Goal: Navigation & Orientation: Find specific page/section

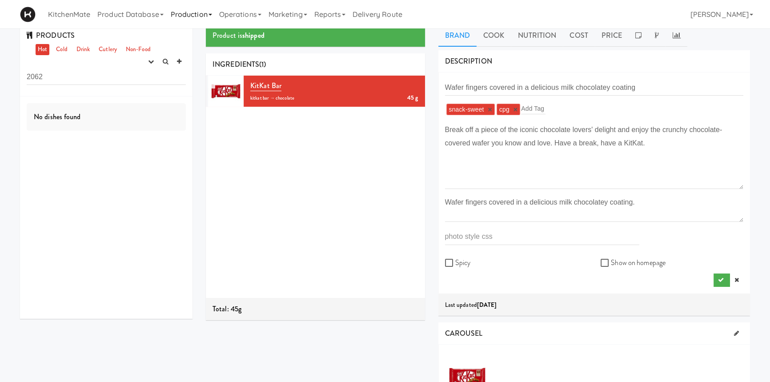
scroll to position [8, 0]
click at [190, 11] on link "Production" at bounding box center [191, 14] width 48 height 28
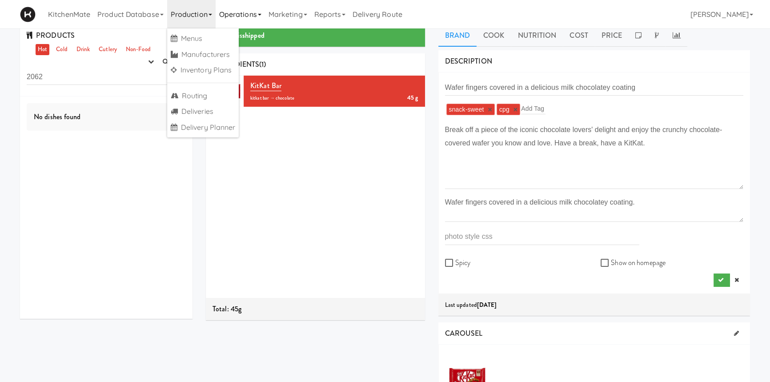
click at [246, 15] on link "Operations" at bounding box center [240, 14] width 49 height 28
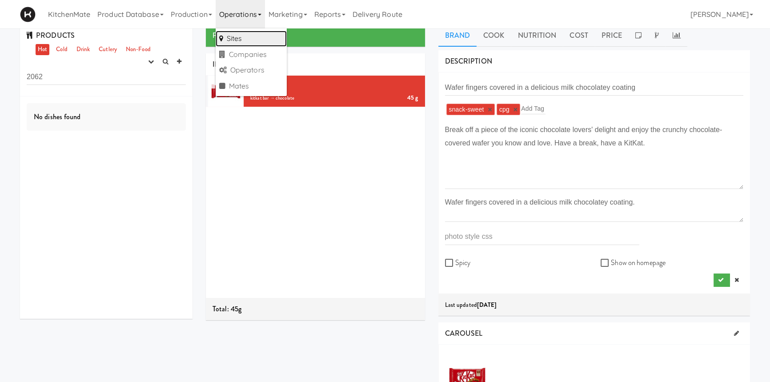
click at [240, 40] on link "Sites" at bounding box center [251, 39] width 71 height 16
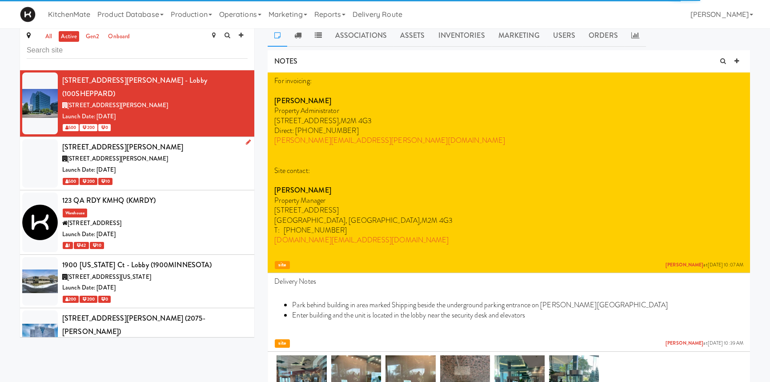
click at [157, 140] on div "[STREET_ADDRESS][PERSON_NAME]" at bounding box center [154, 146] width 185 height 13
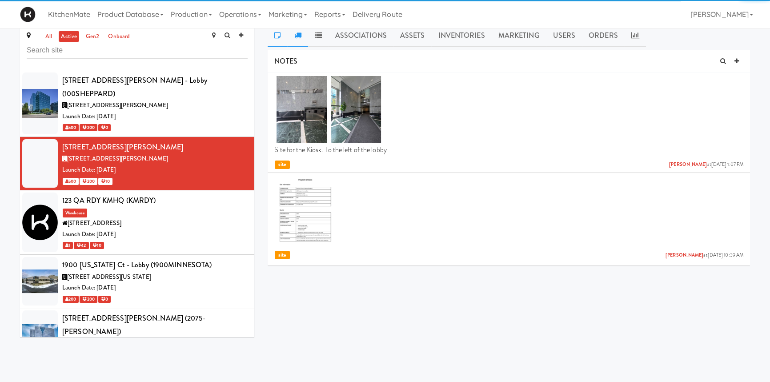
click at [298, 36] on icon at bounding box center [297, 35] width 7 height 7
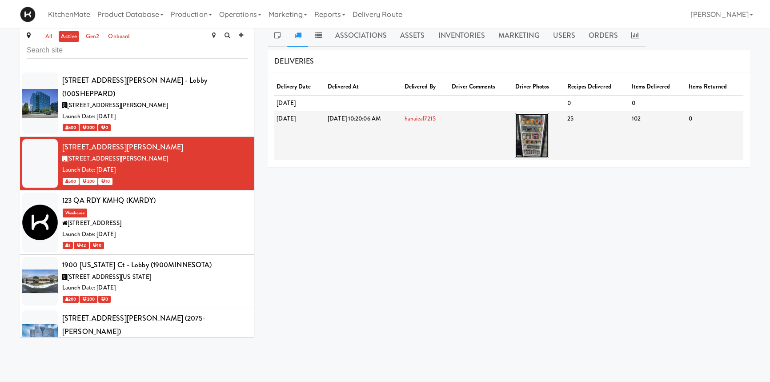
click at [546, 128] on img at bounding box center [531, 135] width 33 height 44
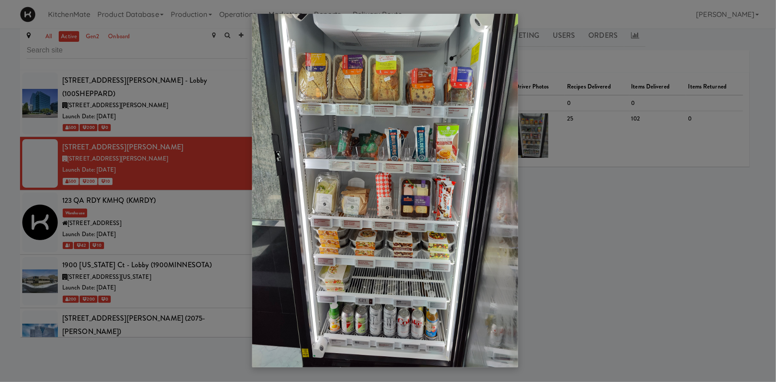
click at [139, 265] on div at bounding box center [388, 191] width 776 height 382
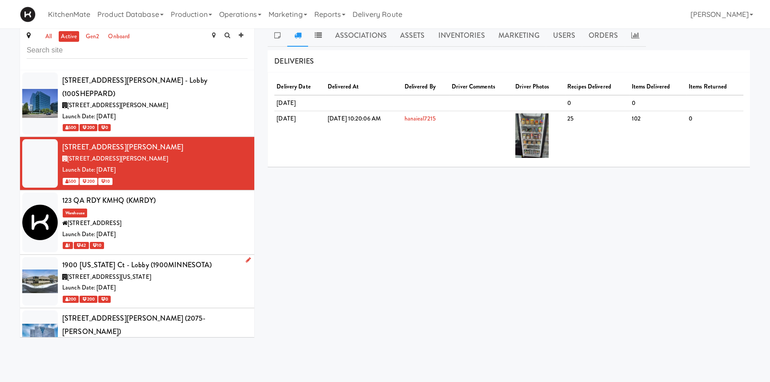
drag, startPoint x: 139, startPoint y: 265, endPoint x: 105, endPoint y: 269, distance: 34.5
click at [105, 282] on div "Launch Date: [DATE]" at bounding box center [154, 287] width 185 height 11
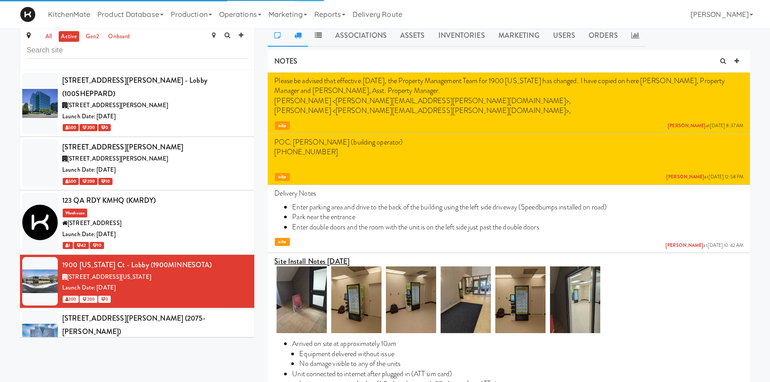
click at [298, 40] on link at bounding box center [297, 35] width 20 height 22
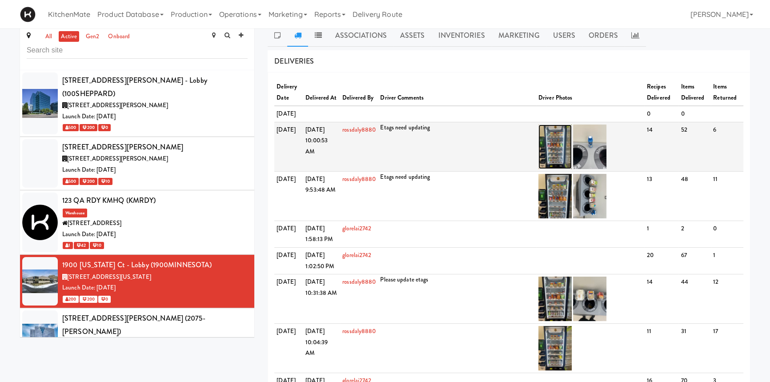
click at [553, 165] on img at bounding box center [554, 146] width 33 height 44
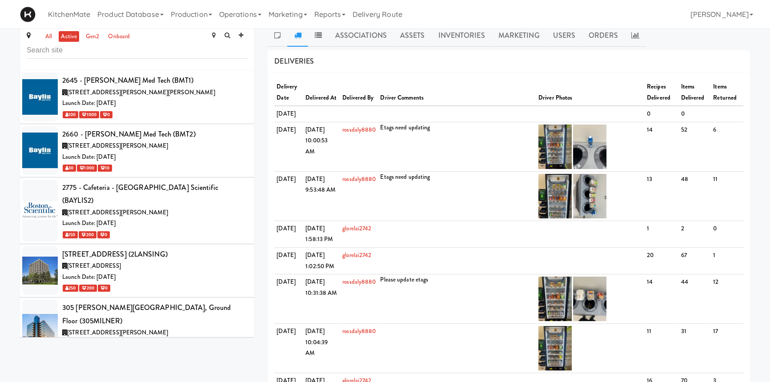
scroll to position [305, 0]
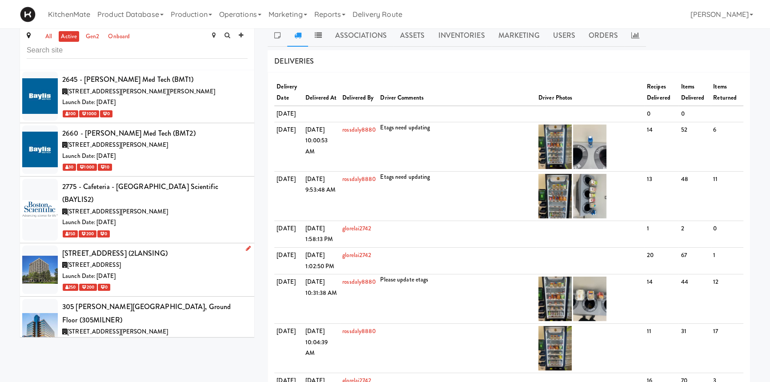
click at [111, 247] on div "[STREET_ADDRESS] (2LANSING)" at bounding box center [154, 253] width 185 height 13
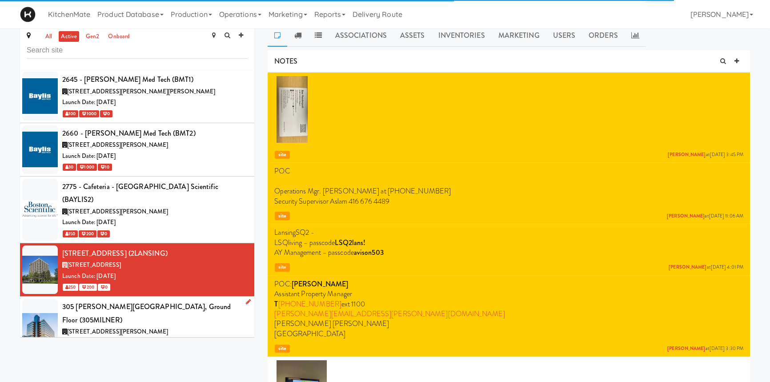
click at [119, 327] on span "[STREET_ADDRESS][PERSON_NAME]" at bounding box center [117, 331] width 101 height 8
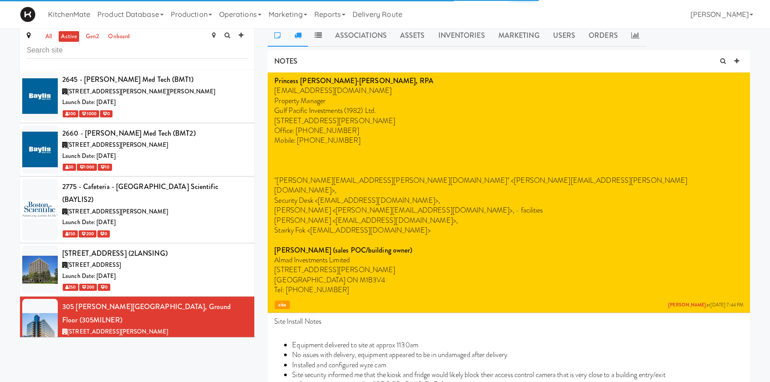
click at [296, 33] on icon at bounding box center [297, 35] width 7 height 7
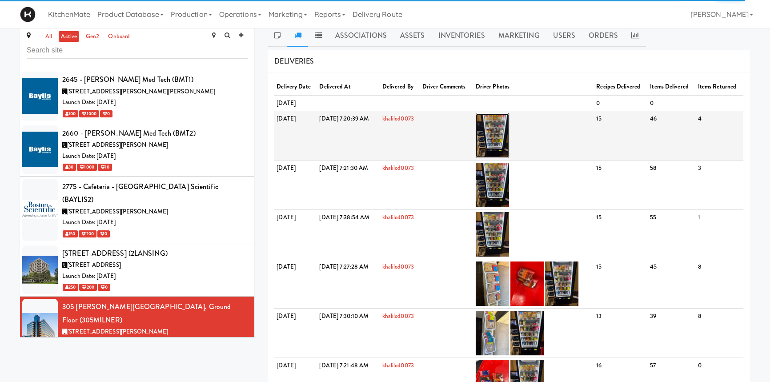
click at [509, 137] on img at bounding box center [492, 135] width 33 height 44
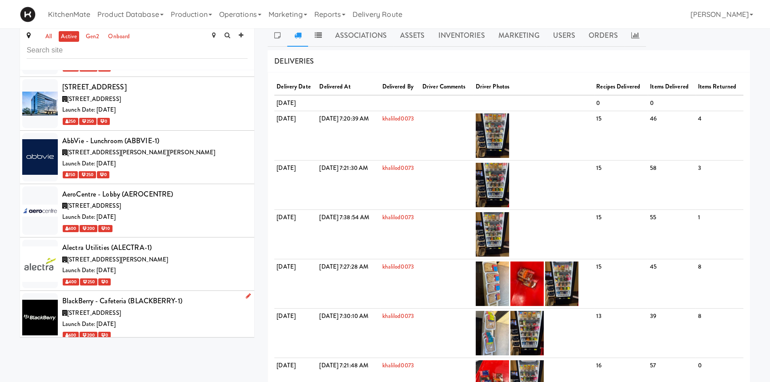
scroll to position [926, 0]
click at [122, 294] on div "BlackBerry - Cafeteria (BLACKBERRY-1)" at bounding box center [154, 300] width 185 height 13
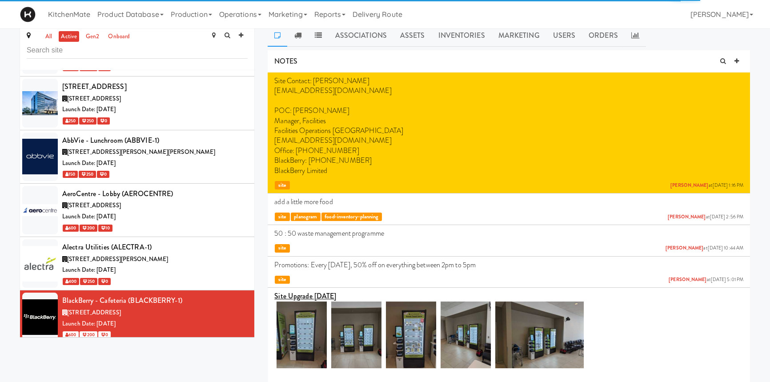
drag, startPoint x: 296, startPoint y: 33, endPoint x: 328, endPoint y: 70, distance: 48.8
click at [296, 33] on icon at bounding box center [297, 35] width 7 height 7
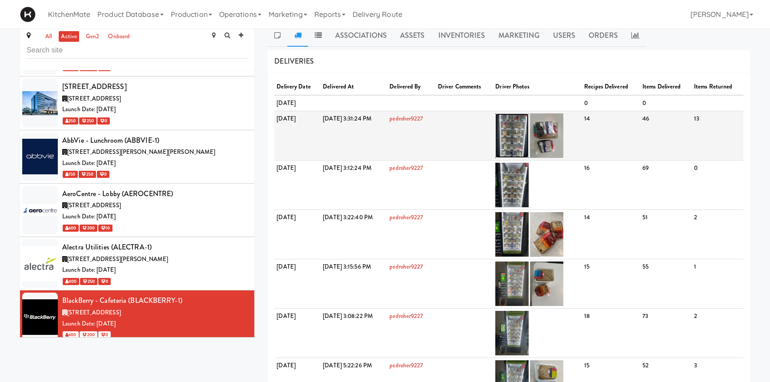
click at [529, 132] on img at bounding box center [511, 135] width 33 height 44
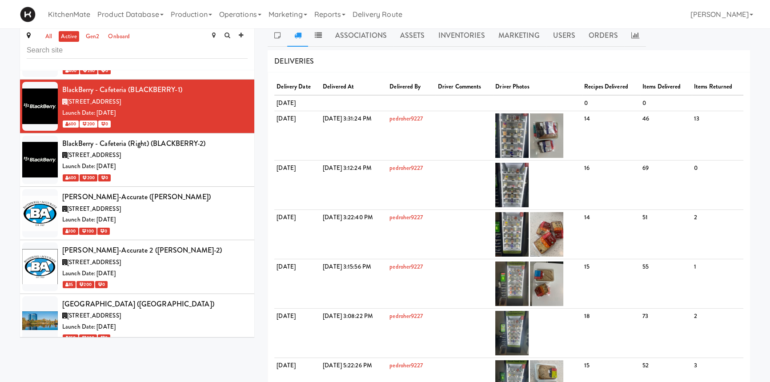
scroll to position [1142, 0]
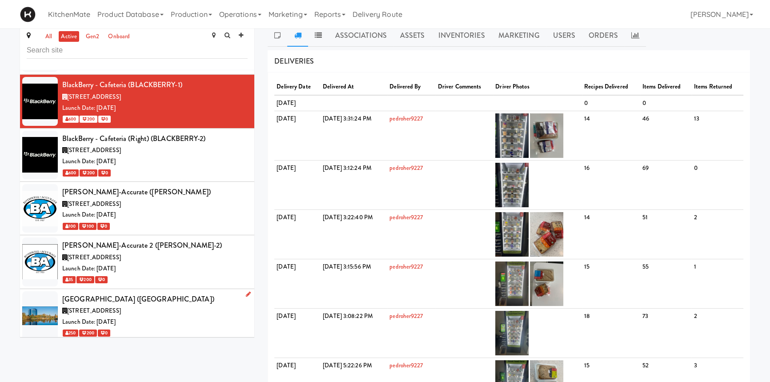
click at [148, 292] on div "[GEOGRAPHIC_DATA] ([GEOGRAPHIC_DATA])" at bounding box center [154, 298] width 185 height 13
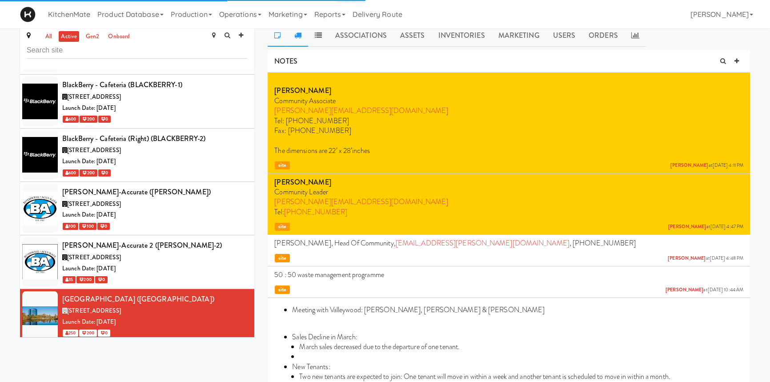
click at [300, 37] on icon at bounding box center [297, 35] width 7 height 7
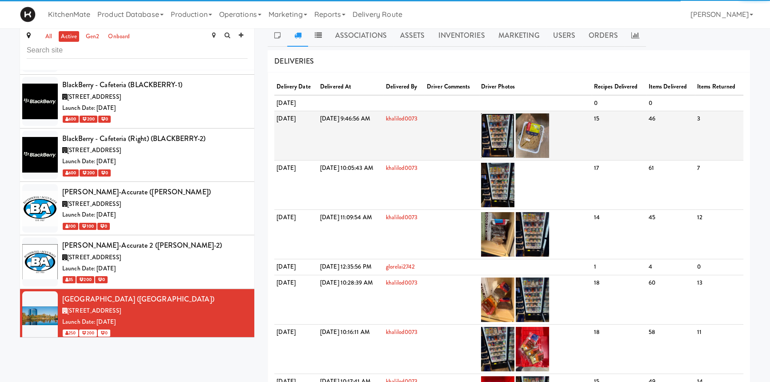
click at [514, 136] on img at bounding box center [497, 135] width 33 height 44
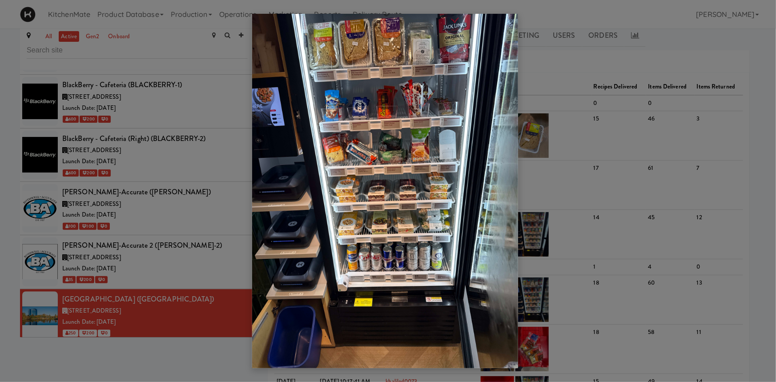
click at [193, 350] on div at bounding box center [388, 191] width 776 height 382
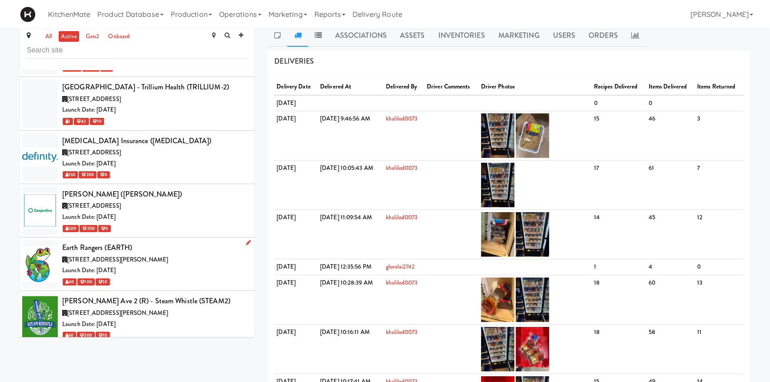
scroll to position [1538, 0]
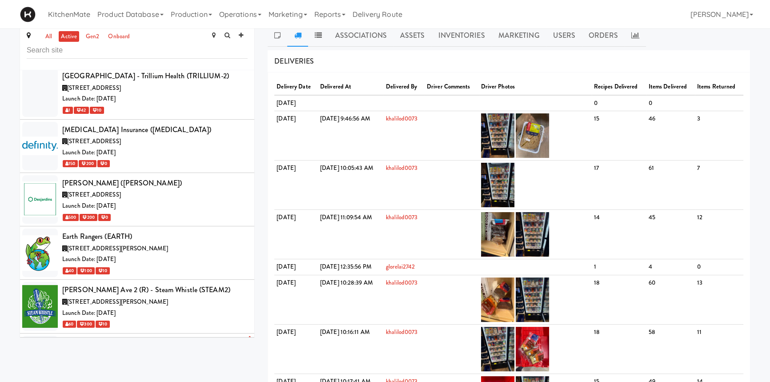
click at [139, 350] on div "[STREET_ADDRESS][PERSON_NAME]" at bounding box center [154, 355] width 185 height 11
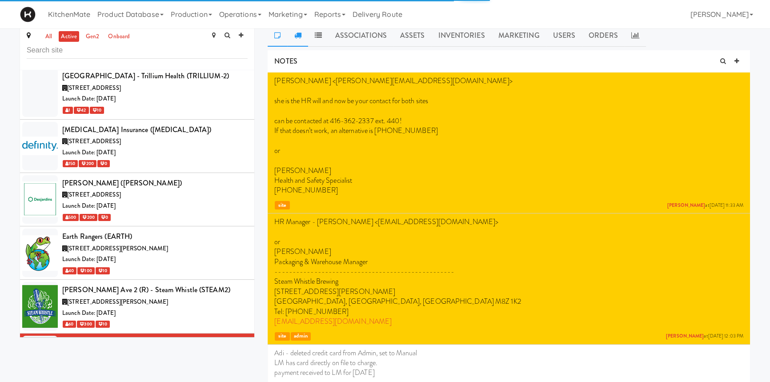
click at [298, 34] on icon at bounding box center [297, 35] width 7 height 7
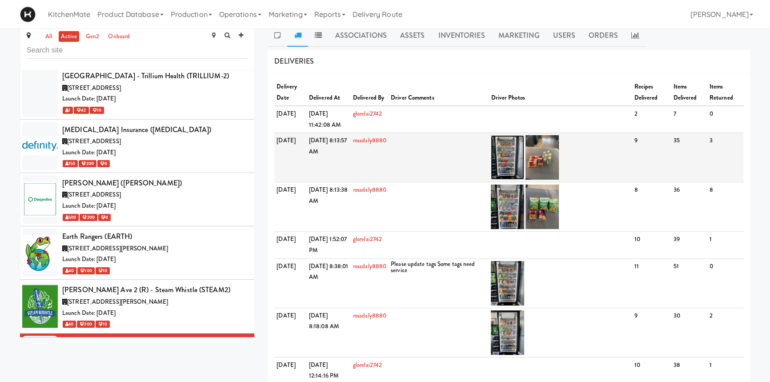
click at [510, 146] on img at bounding box center [507, 157] width 33 height 44
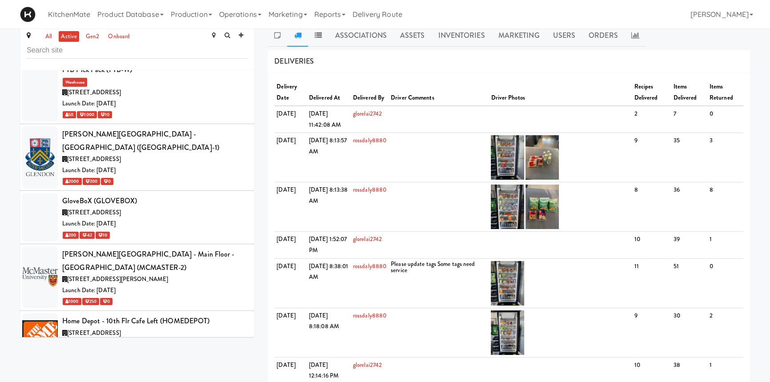
scroll to position [1869, 0]
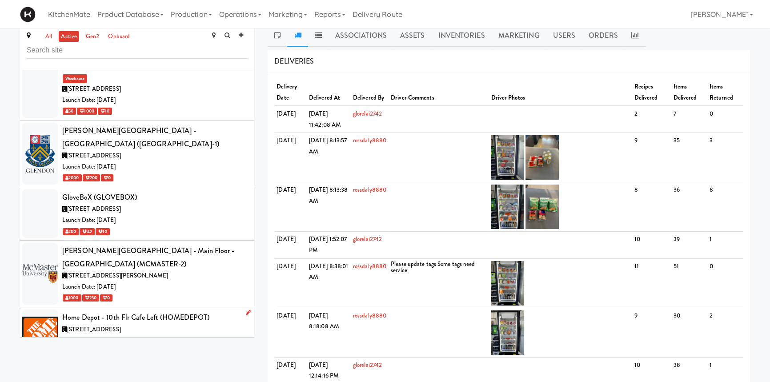
click at [161, 335] on div "Launch Date: [DATE]" at bounding box center [154, 340] width 185 height 11
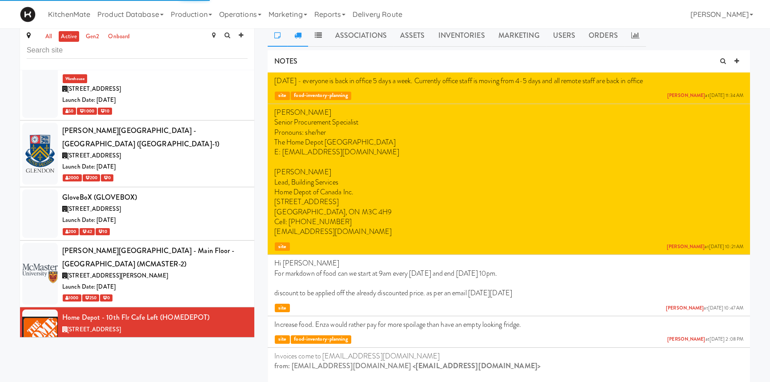
click at [300, 36] on icon at bounding box center [297, 35] width 7 height 7
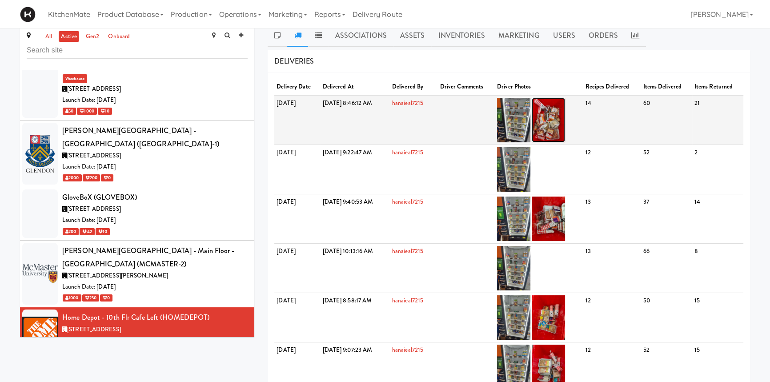
click at [565, 120] on img at bounding box center [548, 120] width 33 height 44
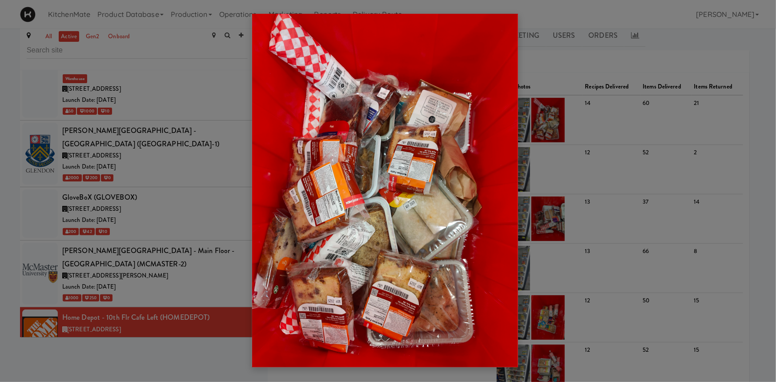
click at [551, 118] on div at bounding box center [388, 191] width 776 height 382
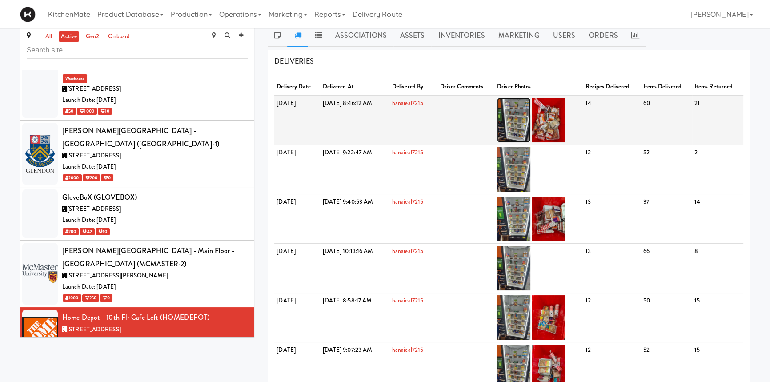
click at [530, 120] on img at bounding box center [513, 120] width 33 height 44
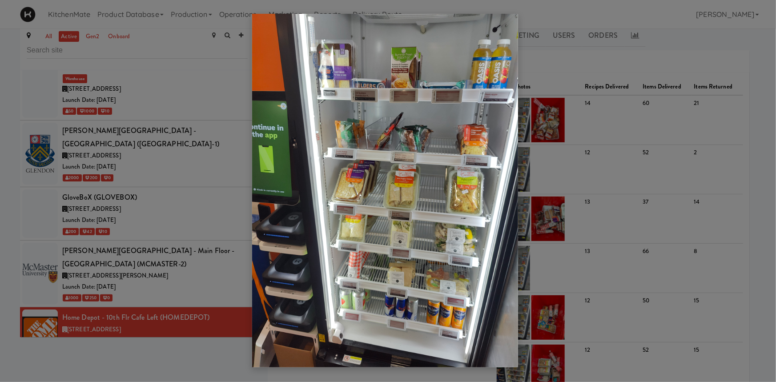
click at [175, 303] on div at bounding box center [388, 191] width 776 height 382
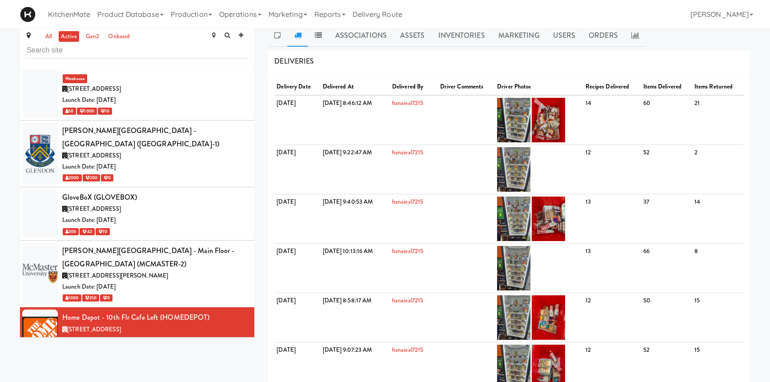
click at [175, 377] on div "[STREET_ADDRESS]" at bounding box center [154, 382] width 185 height 11
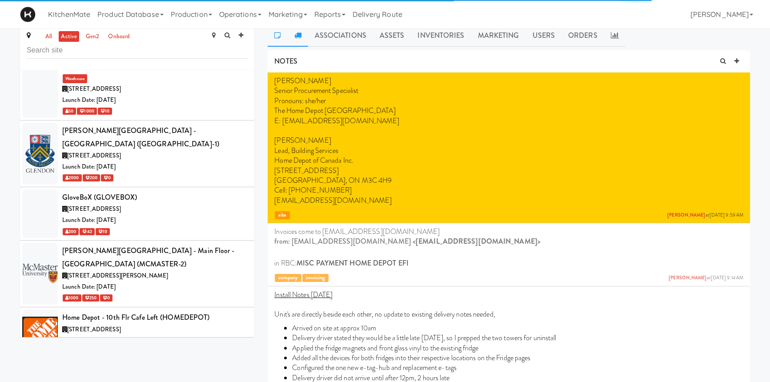
click at [301, 36] on link at bounding box center [297, 35] width 20 height 22
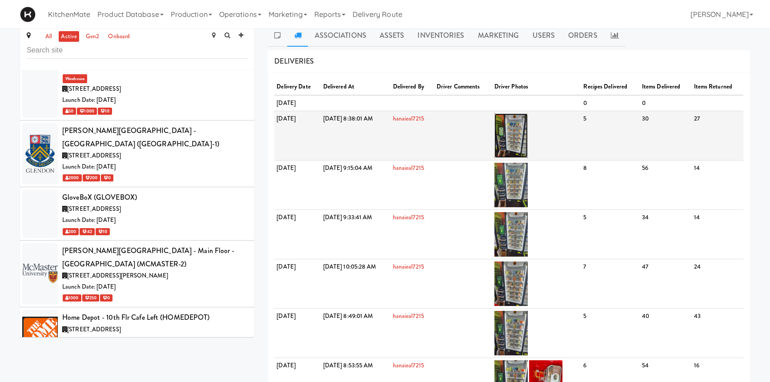
click at [528, 130] on img at bounding box center [510, 135] width 33 height 44
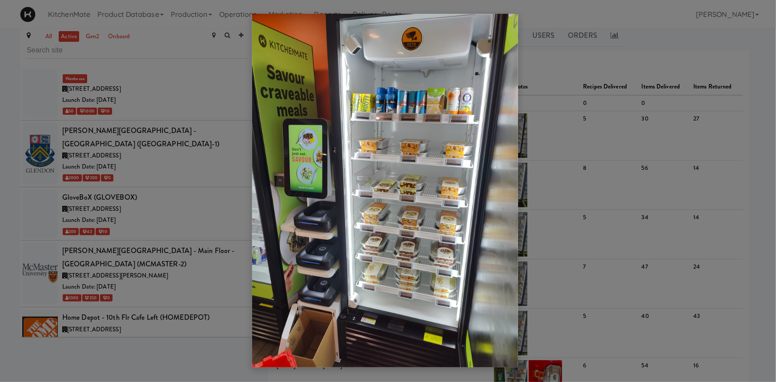
click at [242, 315] on div at bounding box center [388, 191] width 776 height 382
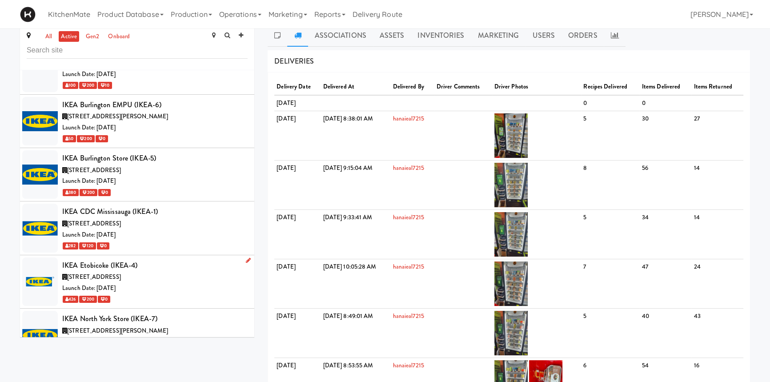
scroll to position [2309, 0]
click at [159, 365] on div "IKEA [GEOGRAPHIC_DATA] (IKEA-9)" at bounding box center [154, 371] width 185 height 13
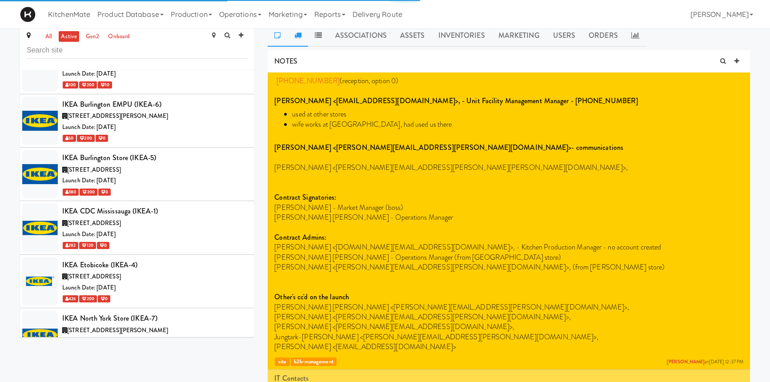
click at [296, 33] on icon at bounding box center [297, 35] width 7 height 7
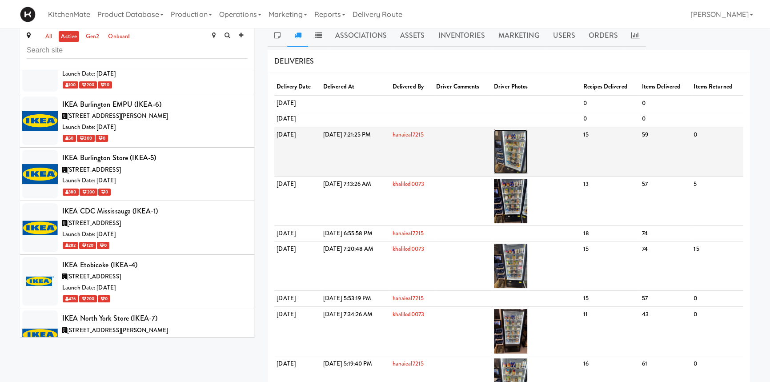
click at [527, 149] on img at bounding box center [510, 151] width 33 height 44
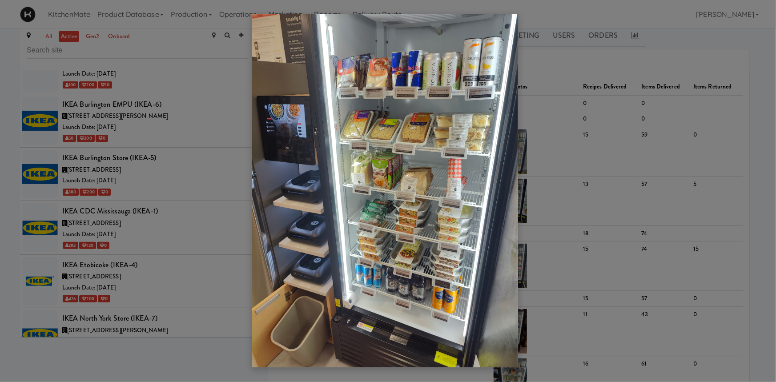
click at [197, 336] on div at bounding box center [388, 191] width 776 height 382
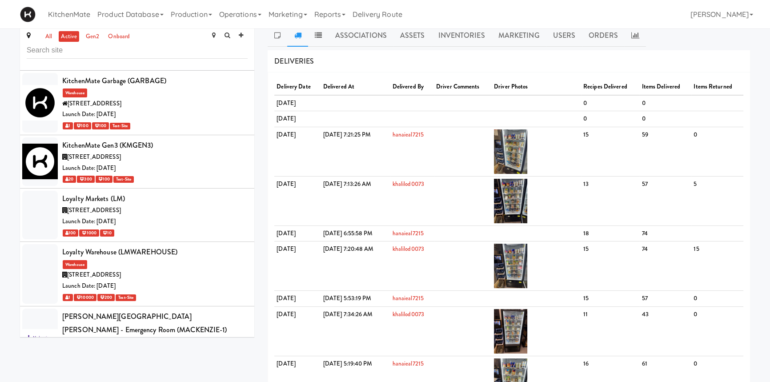
scroll to position [2978, 0]
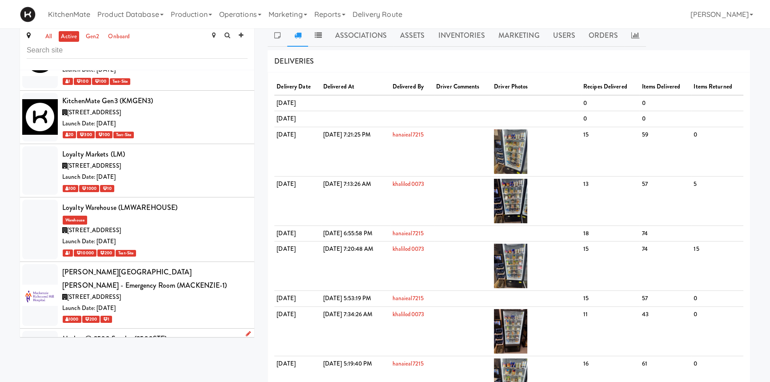
click at [162, 345] on div "[STREET_ADDRESS][PERSON_NAME]" at bounding box center [154, 350] width 185 height 11
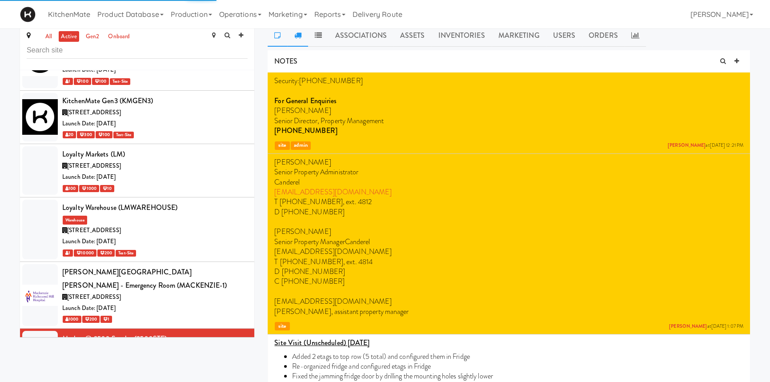
click at [296, 40] on link at bounding box center [297, 35] width 20 height 22
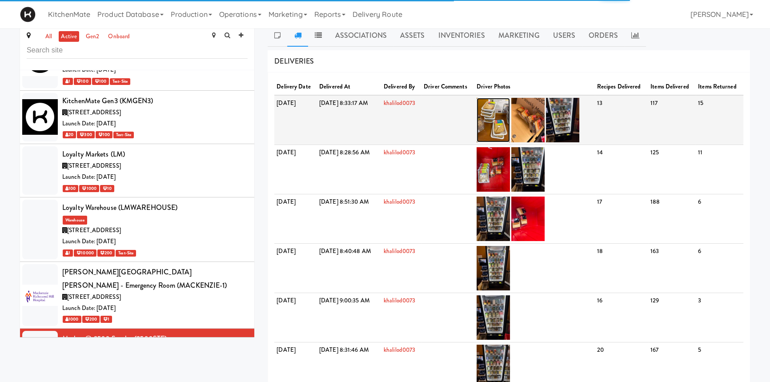
click at [510, 133] on img at bounding box center [493, 120] width 33 height 44
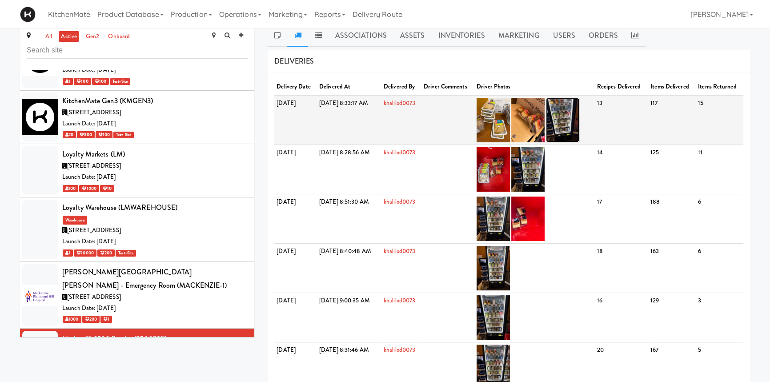
click at [579, 128] on img at bounding box center [562, 120] width 33 height 44
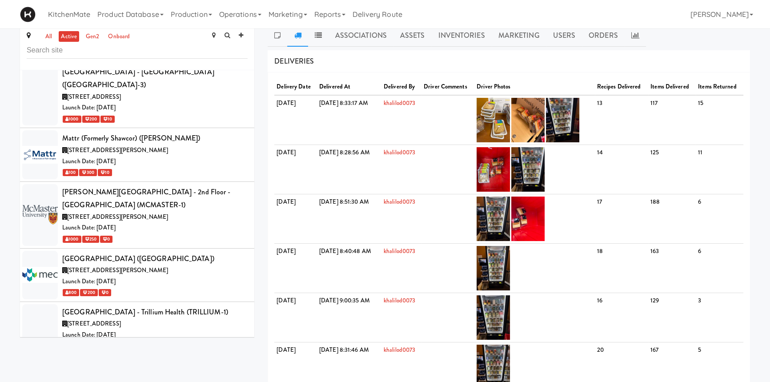
scroll to position [3456, 0]
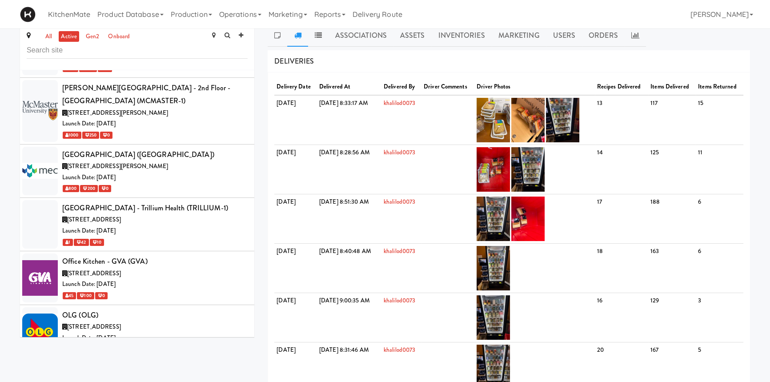
drag, startPoint x: 100, startPoint y: 228, endPoint x: 112, endPoint y: 270, distance: 43.6
click at [112, 376] on span "[STREET_ADDRESS]" at bounding box center [94, 380] width 54 height 8
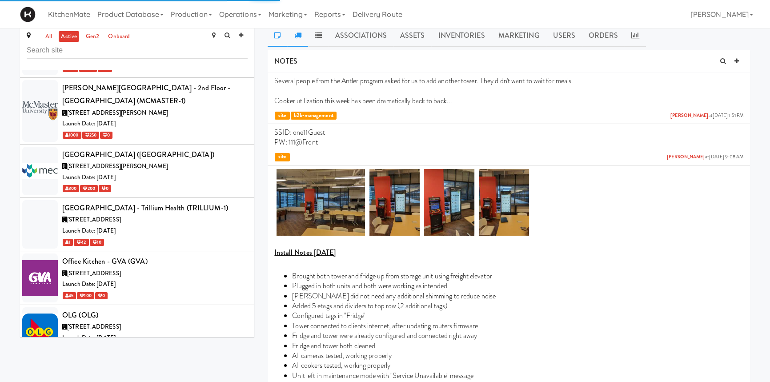
click at [299, 32] on icon at bounding box center [297, 35] width 7 height 7
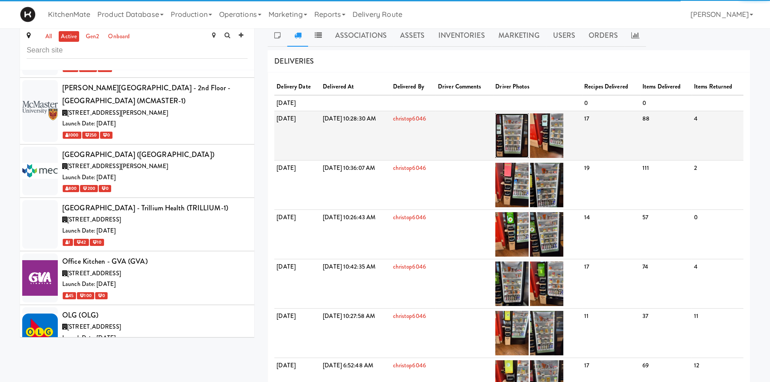
click at [529, 134] on img at bounding box center [511, 135] width 33 height 44
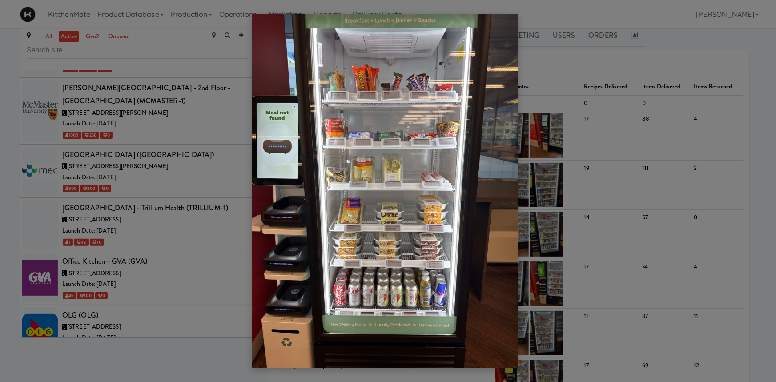
click at [587, 153] on div at bounding box center [388, 191] width 776 height 382
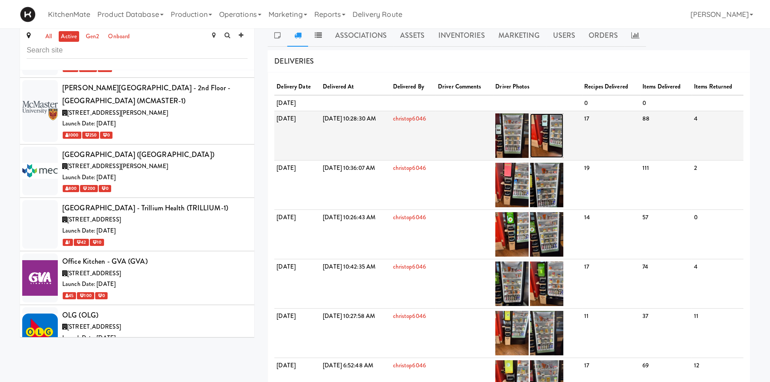
click at [563, 144] on img at bounding box center [546, 135] width 33 height 44
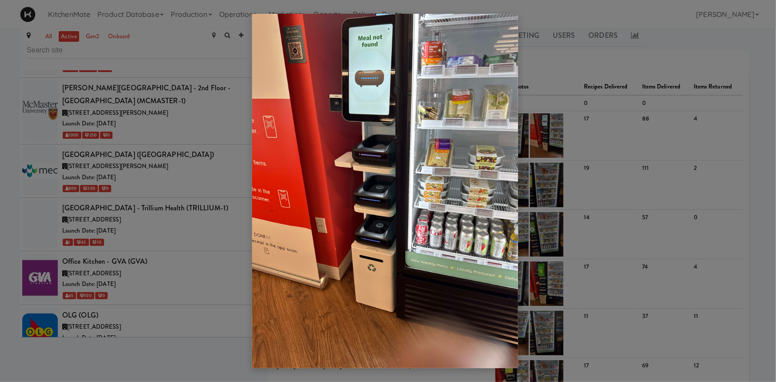
click at [601, 78] on div at bounding box center [388, 191] width 776 height 382
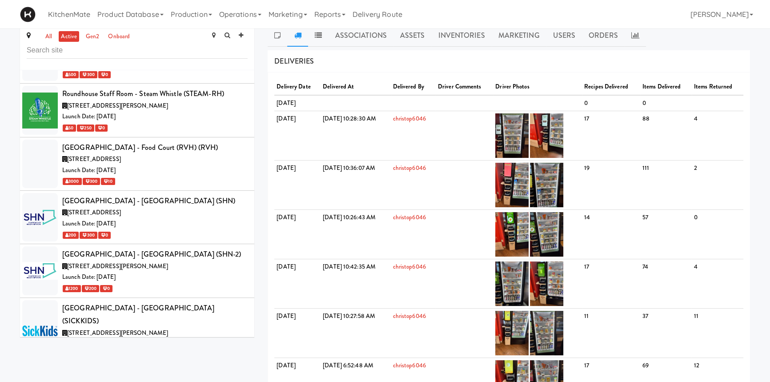
scroll to position [4165, 0]
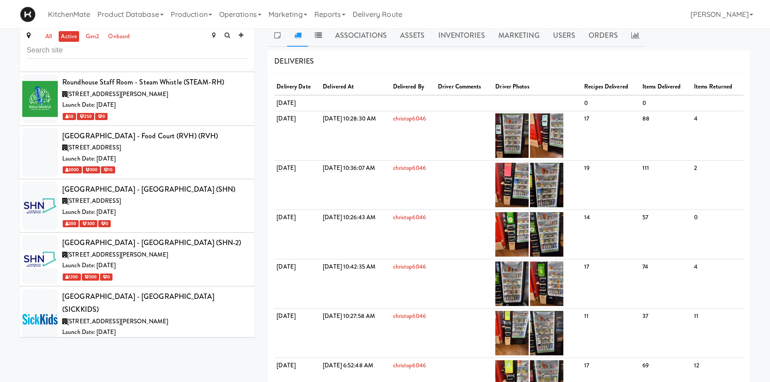
drag, startPoint x: 148, startPoint y: 292, endPoint x: 115, endPoint y: 292, distance: 32.4
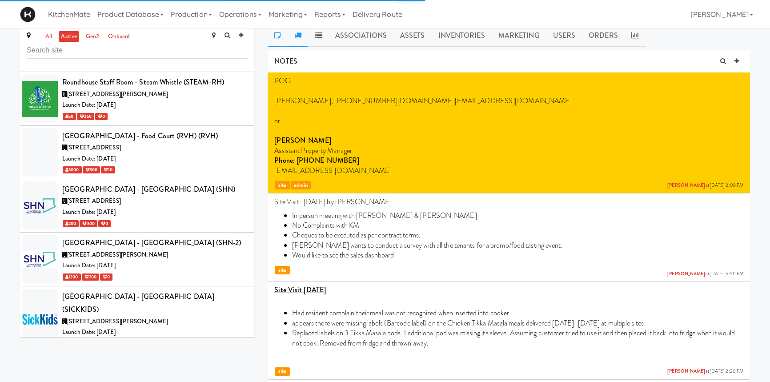
click at [303, 36] on link at bounding box center [297, 35] width 20 height 22
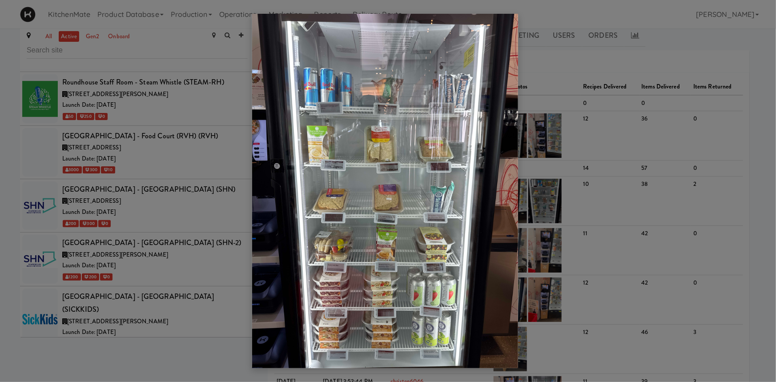
click at [581, 136] on div at bounding box center [388, 191] width 776 height 382
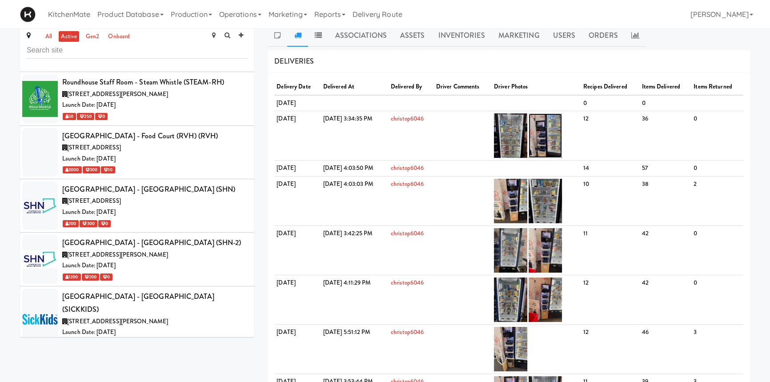
click at [562, 136] on img at bounding box center [545, 135] width 33 height 44
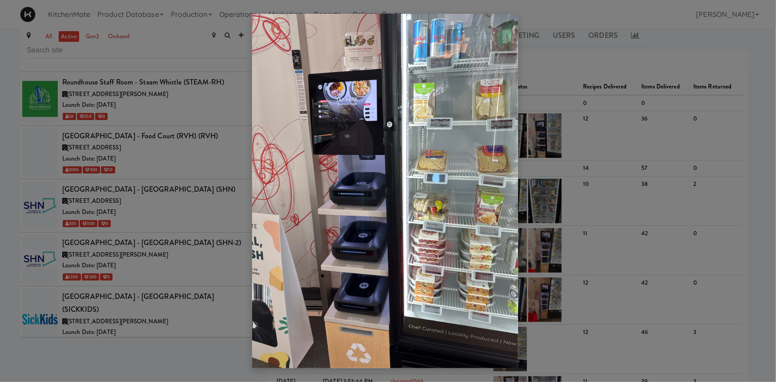
click at [290, 1] on div at bounding box center [388, 191] width 776 height 382
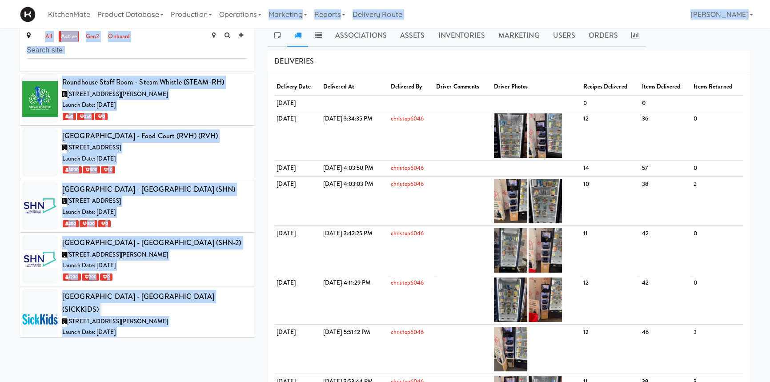
drag, startPoint x: 290, startPoint y: 1, endPoint x: 265, endPoint y: -28, distance: 37.8
click at [265, 0] on html "Okay Okay Select date: previous 2025-Sep next Su Mo Tu We Th Fr Sa 31 1 2 3 4 5…" at bounding box center [385, 183] width 770 height 382
